Goal: Navigation & Orientation: Understand site structure

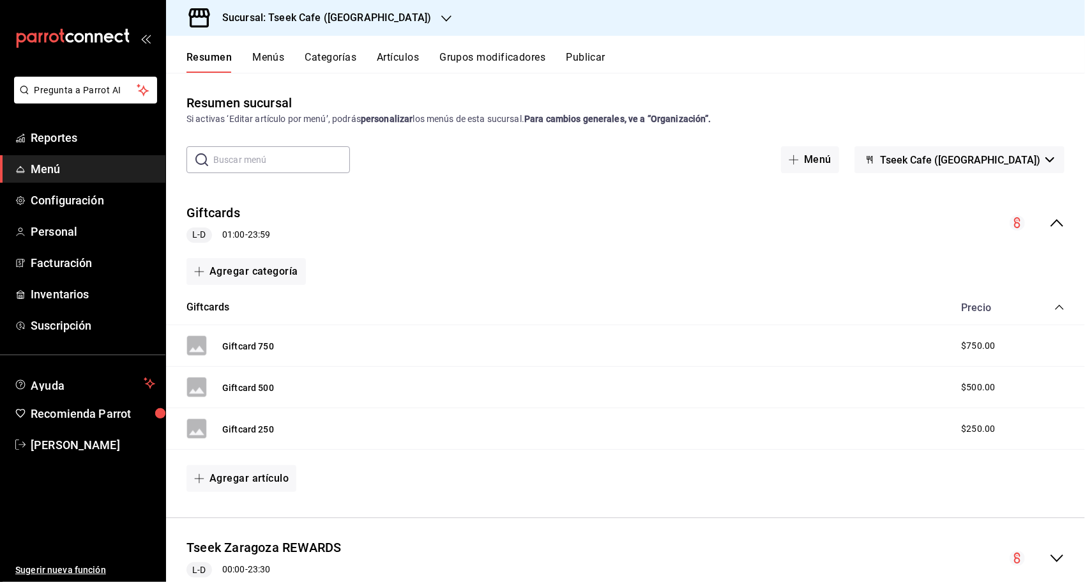
click at [669, 61] on div "Resumen Menús Categorías Artículos Grupos modificadores Publicar" at bounding box center [636, 62] width 899 height 22
click at [50, 133] on span "Reportes" at bounding box center [93, 137] width 125 height 17
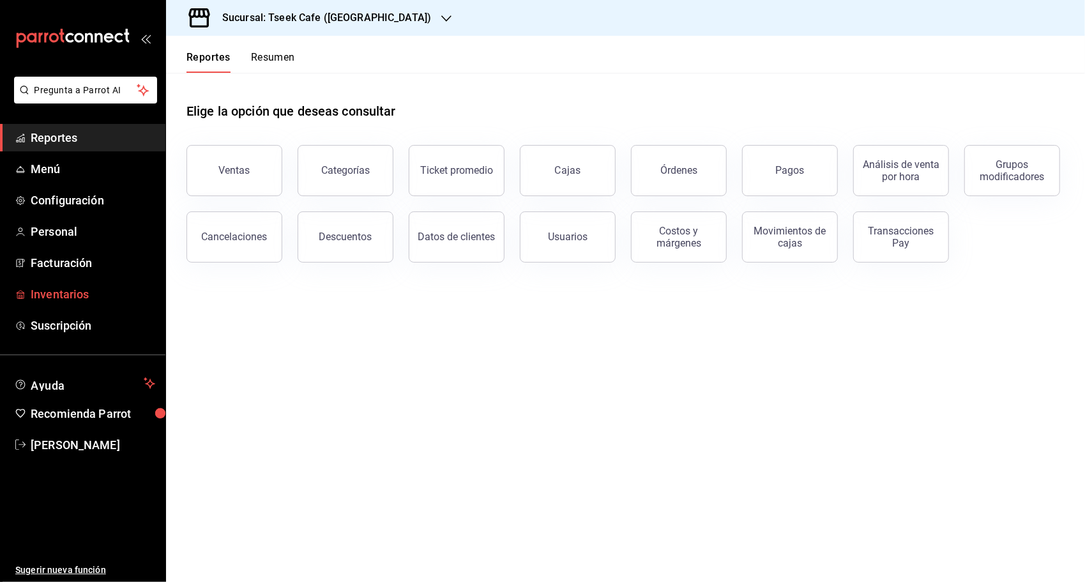
click at [73, 286] on span "Inventarios" at bounding box center [93, 294] width 125 height 17
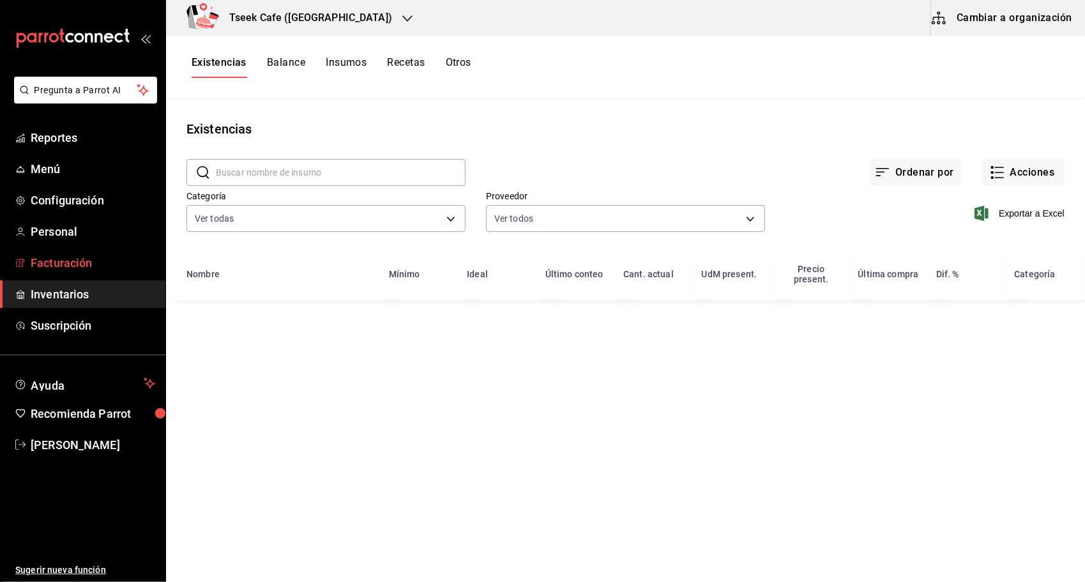
click at [62, 259] on span "Facturación" at bounding box center [93, 262] width 125 height 17
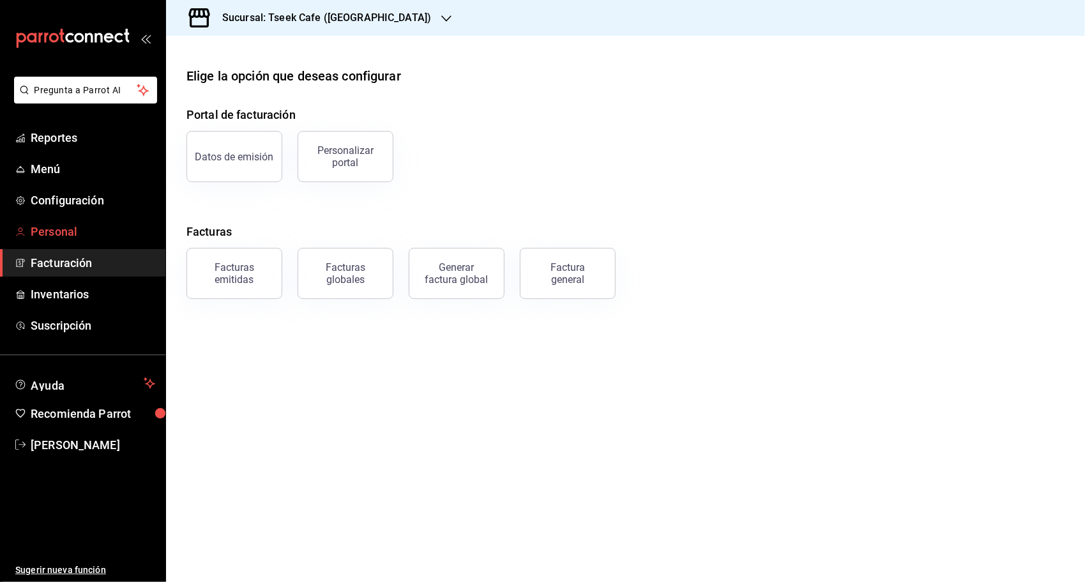
click at [59, 238] on span "Personal" at bounding box center [93, 231] width 125 height 17
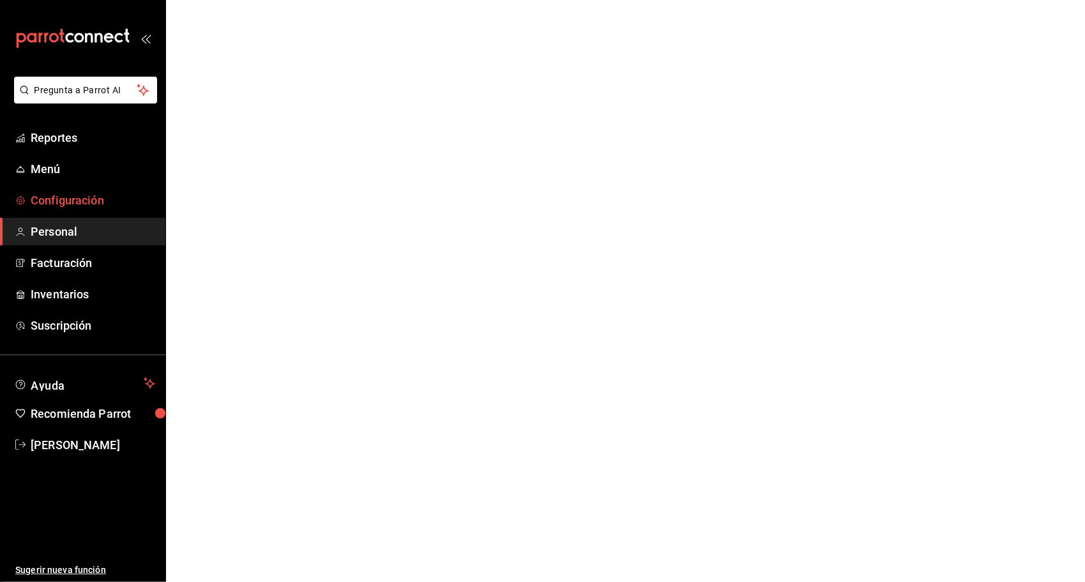
click at [55, 199] on span "Configuración" at bounding box center [93, 200] width 125 height 17
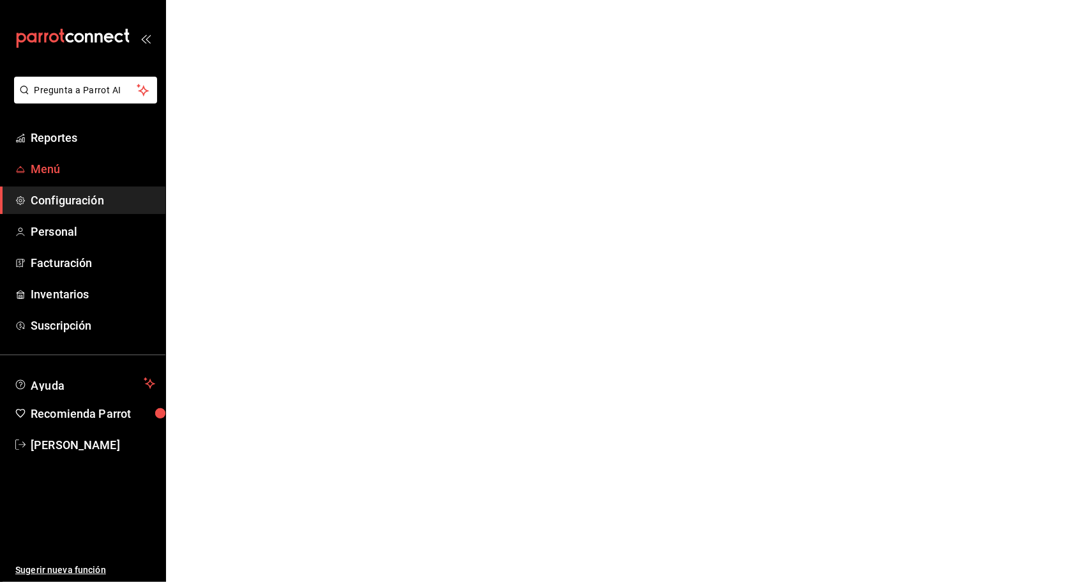
click at [55, 166] on span "Menú" at bounding box center [93, 168] width 125 height 17
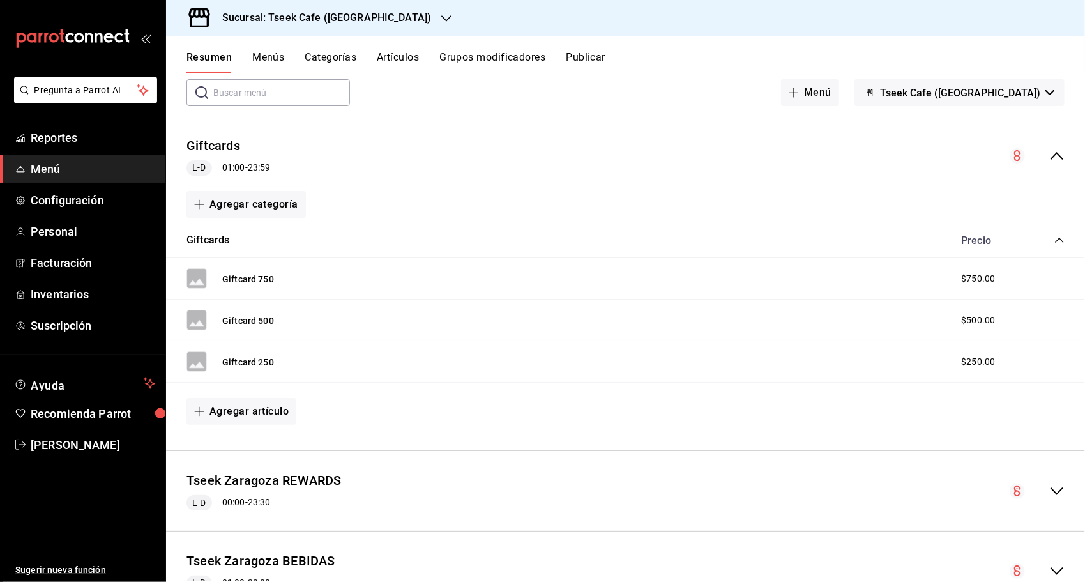
scroll to position [65, 0]
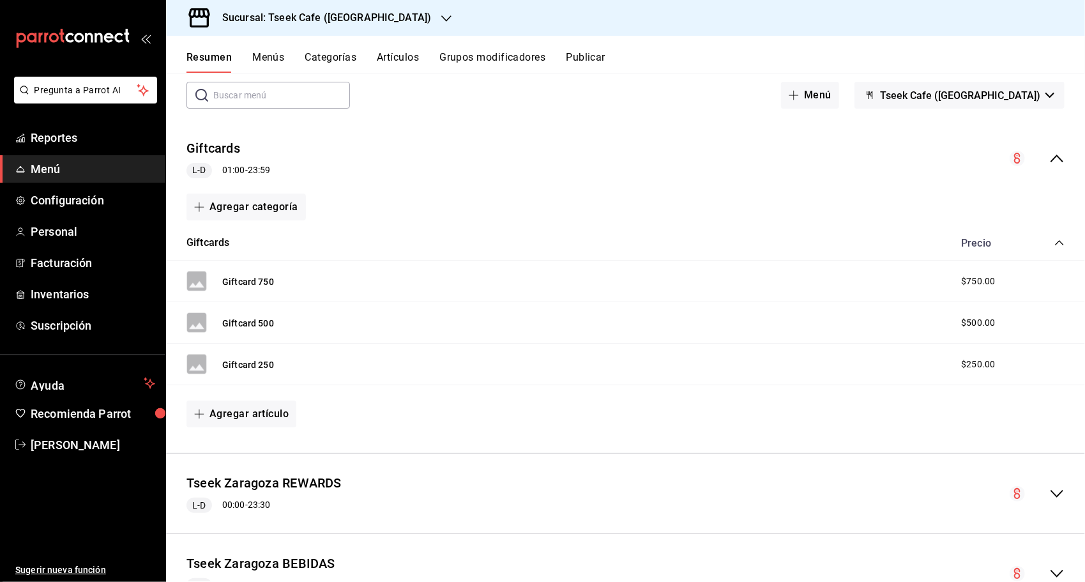
click at [282, 57] on button "Menús" at bounding box center [268, 62] width 32 height 22
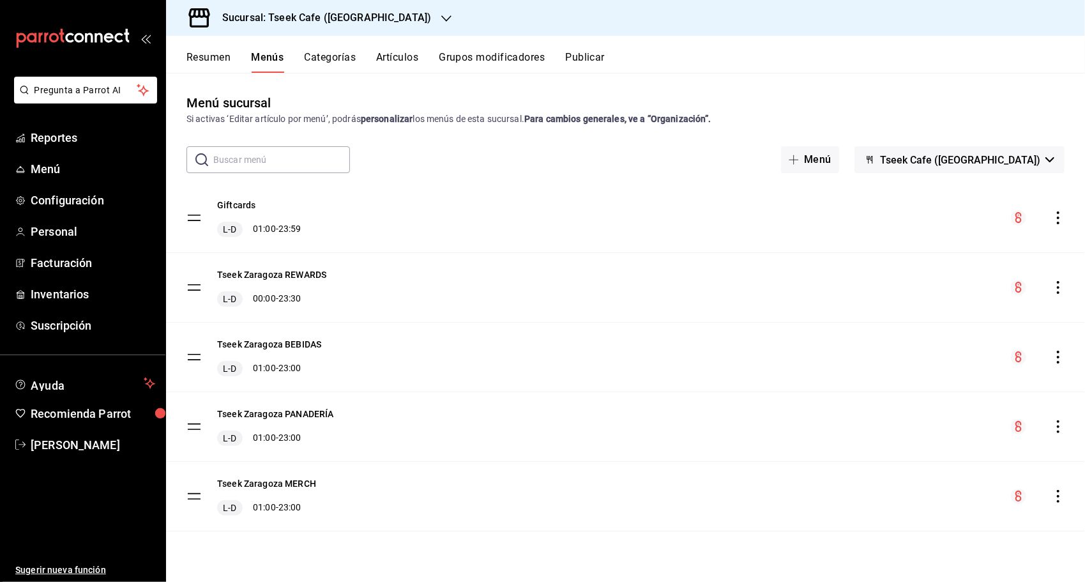
click at [342, 57] on button "Categorías" at bounding box center [331, 62] width 52 height 22
